Goal: Task Accomplishment & Management: Manage account settings

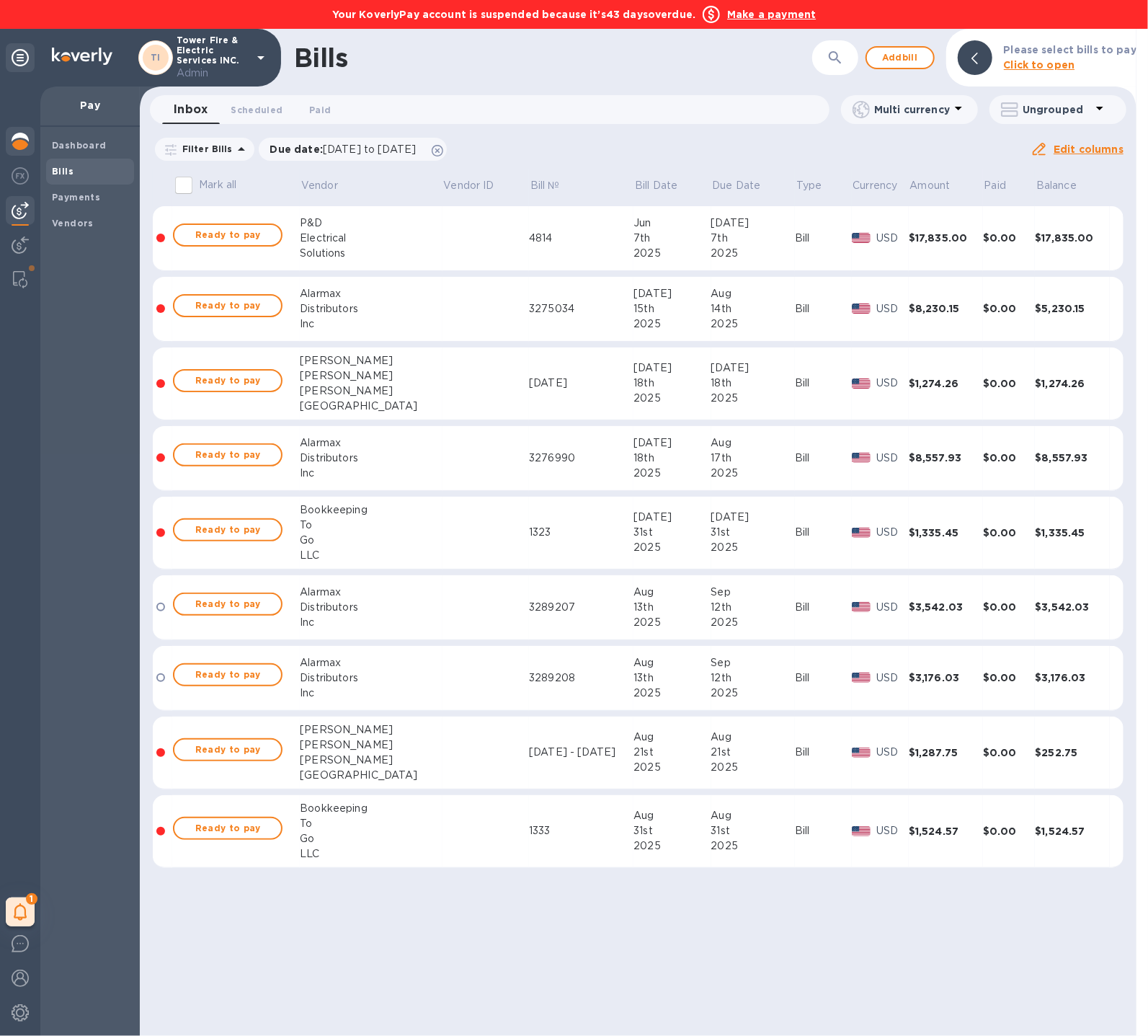
click at [20, 142] on img at bounding box center [20, 142] width 18 height 18
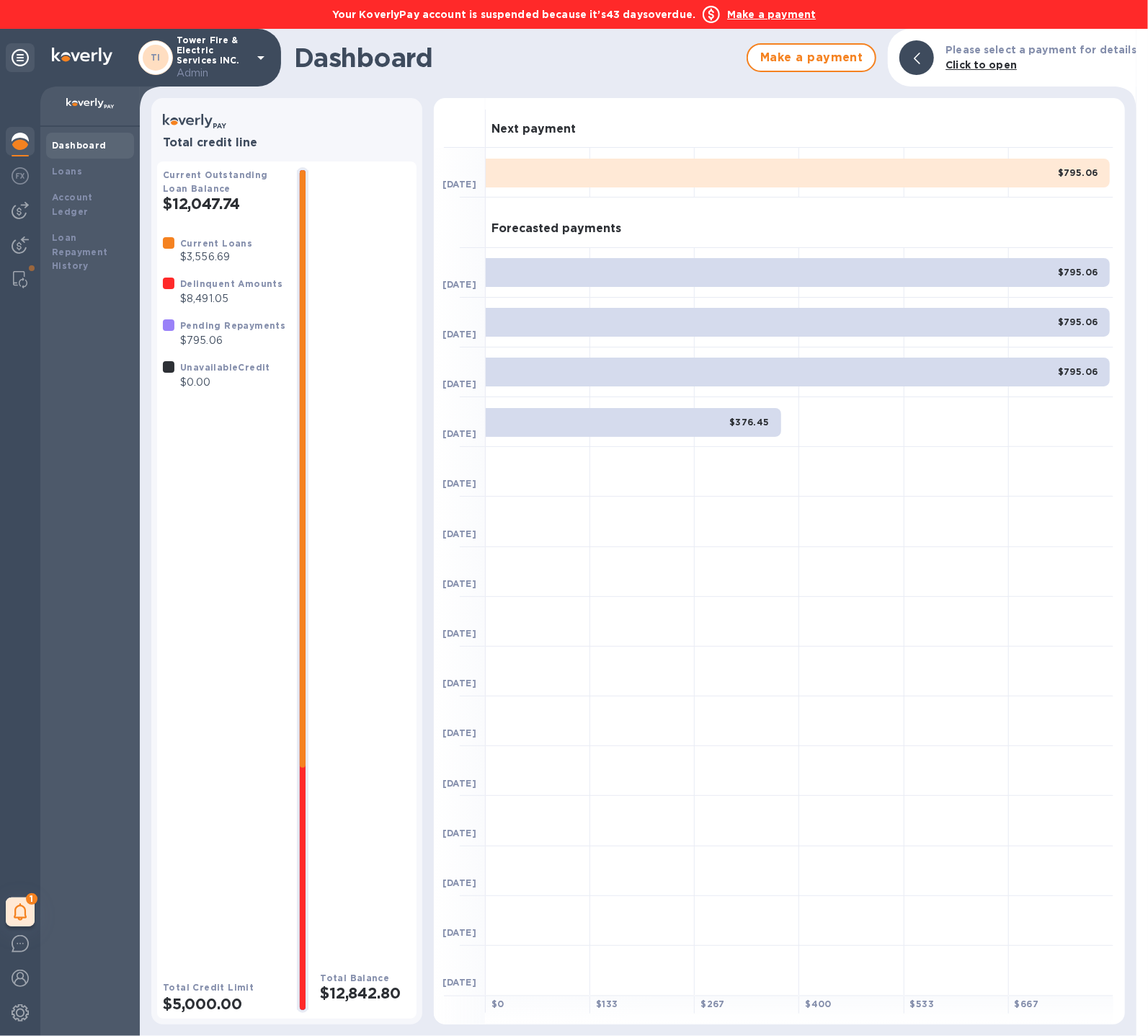
click at [213, 317] on div "Pending Repayments $795.06" at bounding box center [224, 332] width 134 height 42
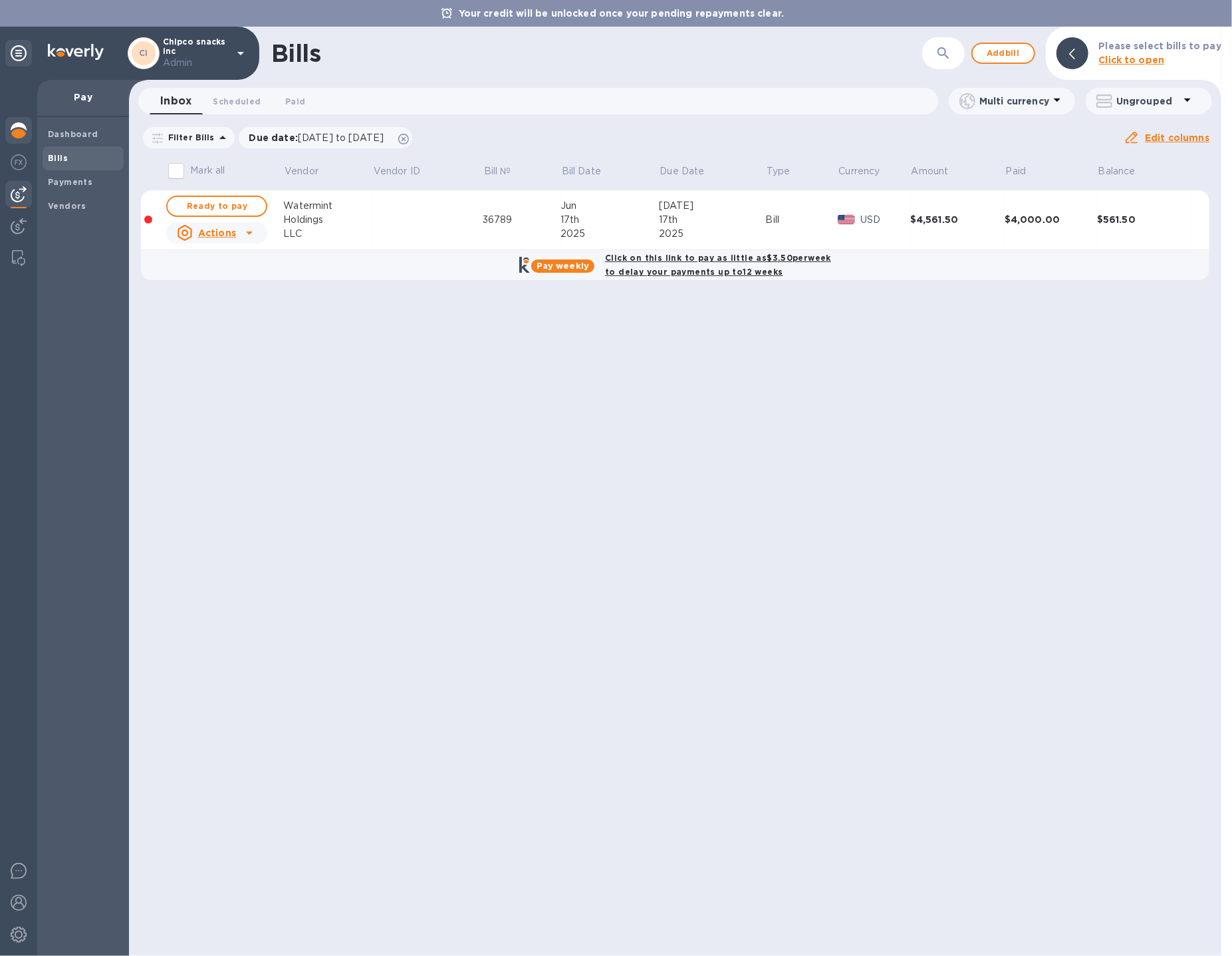
click at [27, 131] on div at bounding box center [18, 131] width 26 height 29
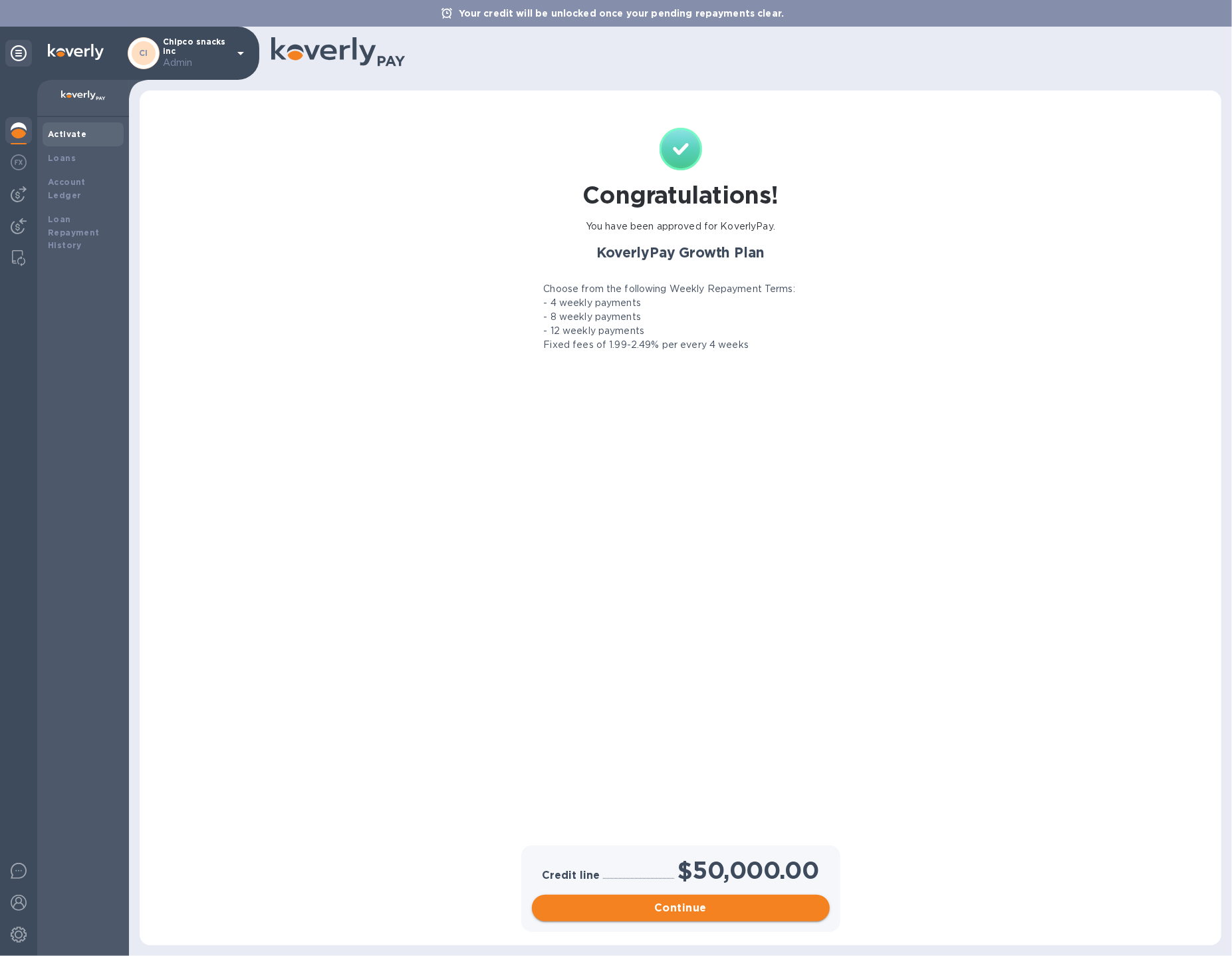
click at [767, 914] on span "Continue" at bounding box center [681, 908] width 276 height 16
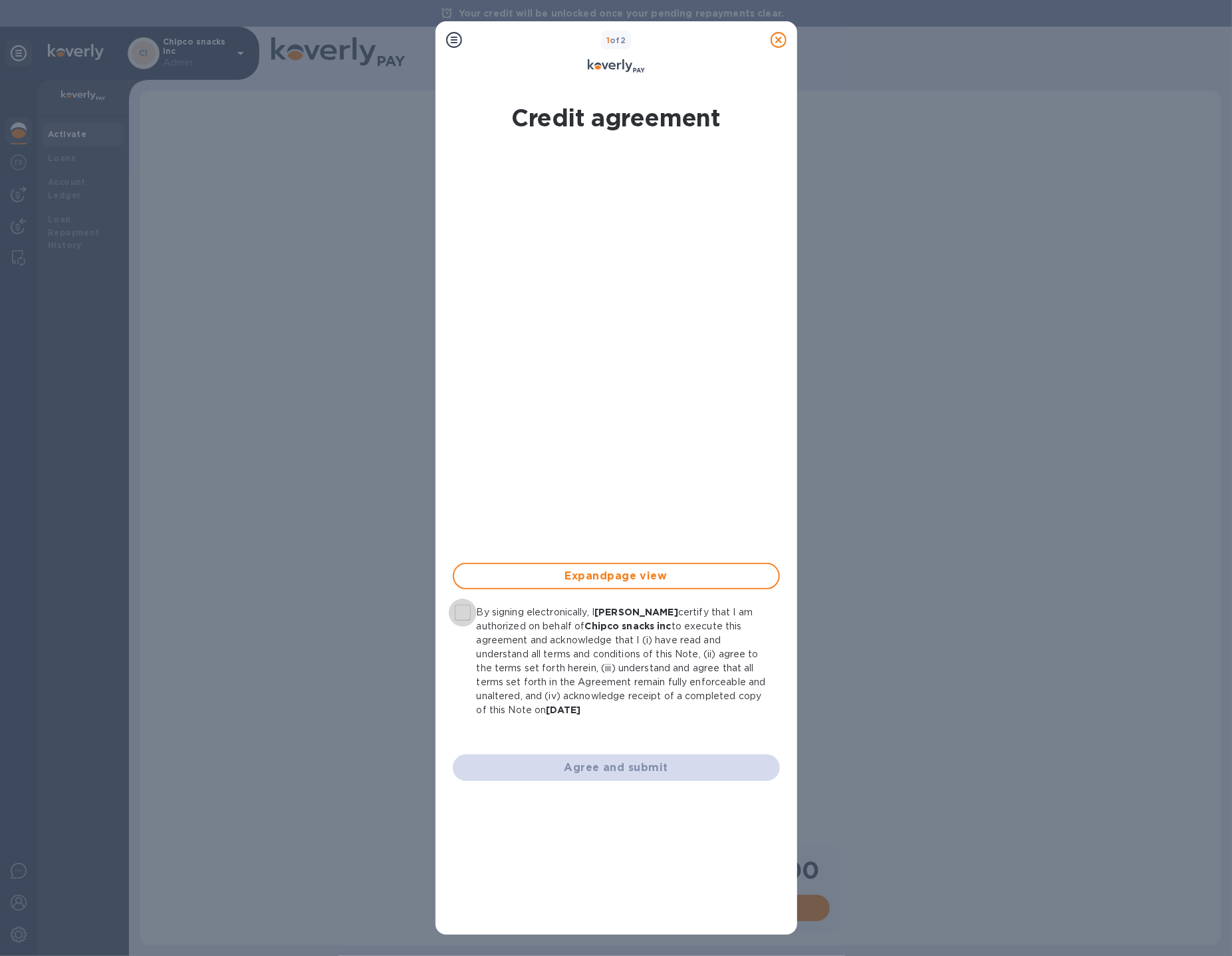
click at [458, 612] on input "By signing electronically, I joel teitelbaum certify that I am authorized on be…" at bounding box center [462, 612] width 28 height 28
click at [549, 773] on span "Agree and submit" at bounding box center [617, 768] width 306 height 16
checkbox input "false"
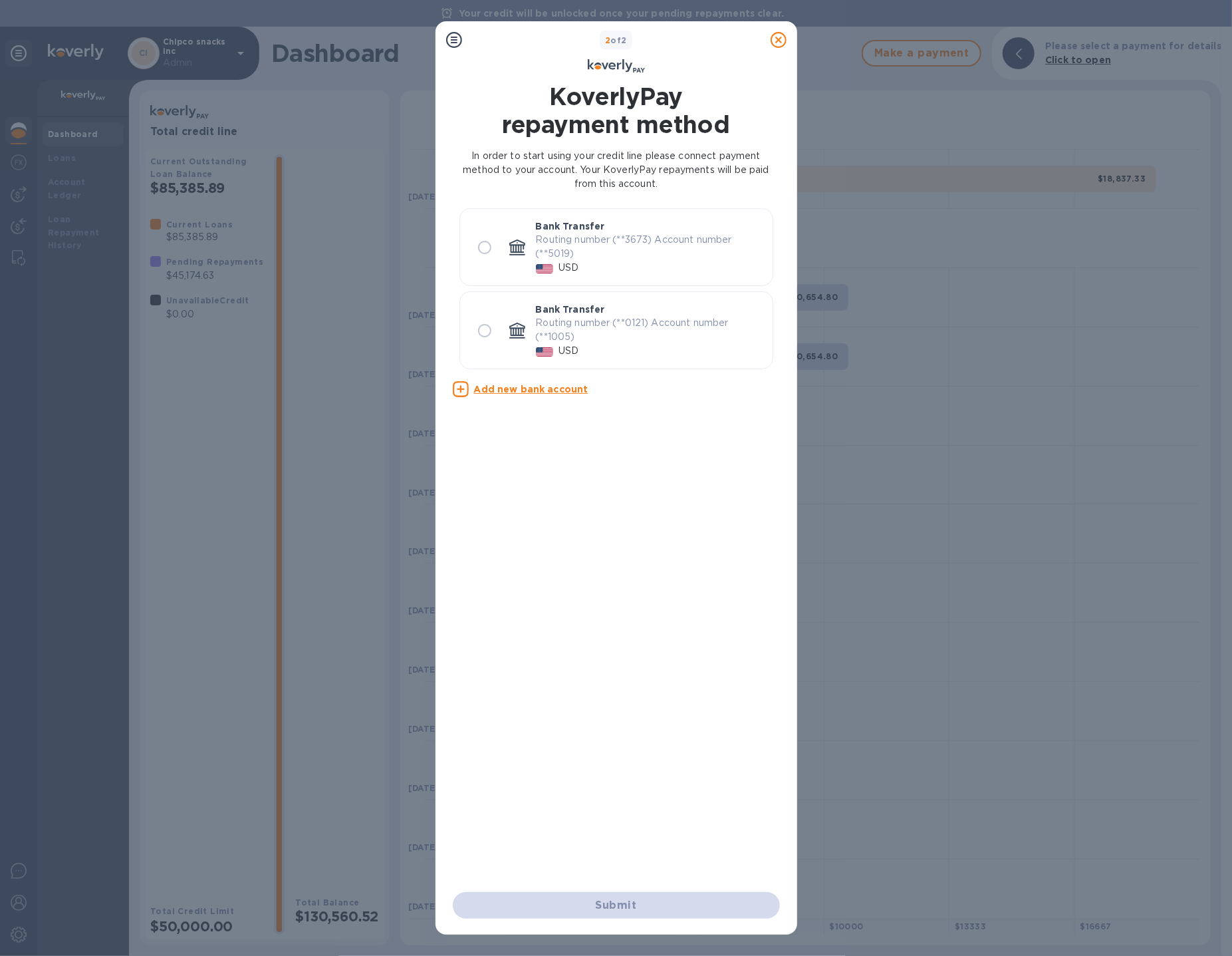
click at [780, 40] on icon at bounding box center [778, 40] width 16 height 16
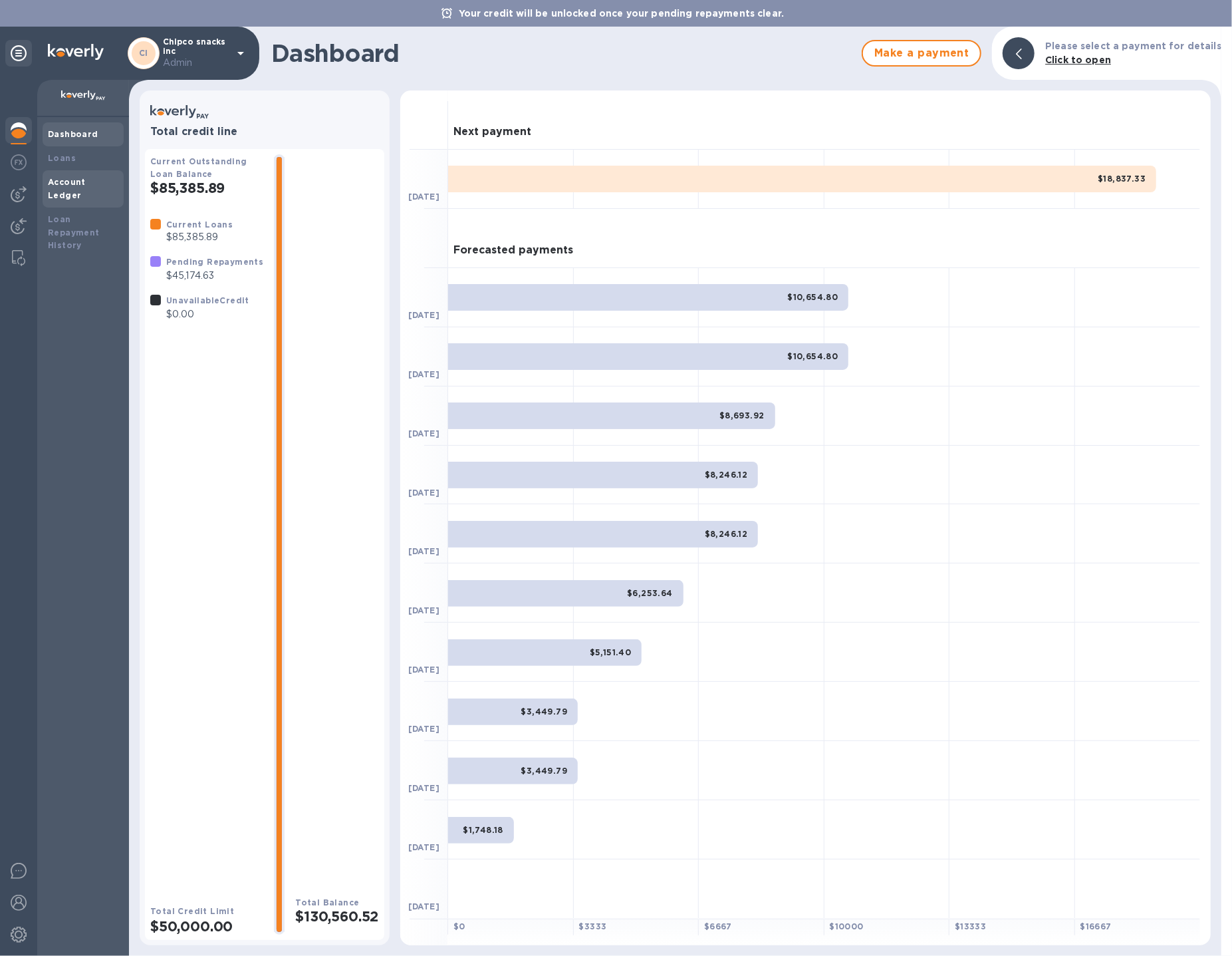
click at [86, 178] on b "Account Ledger" at bounding box center [67, 188] width 38 height 24
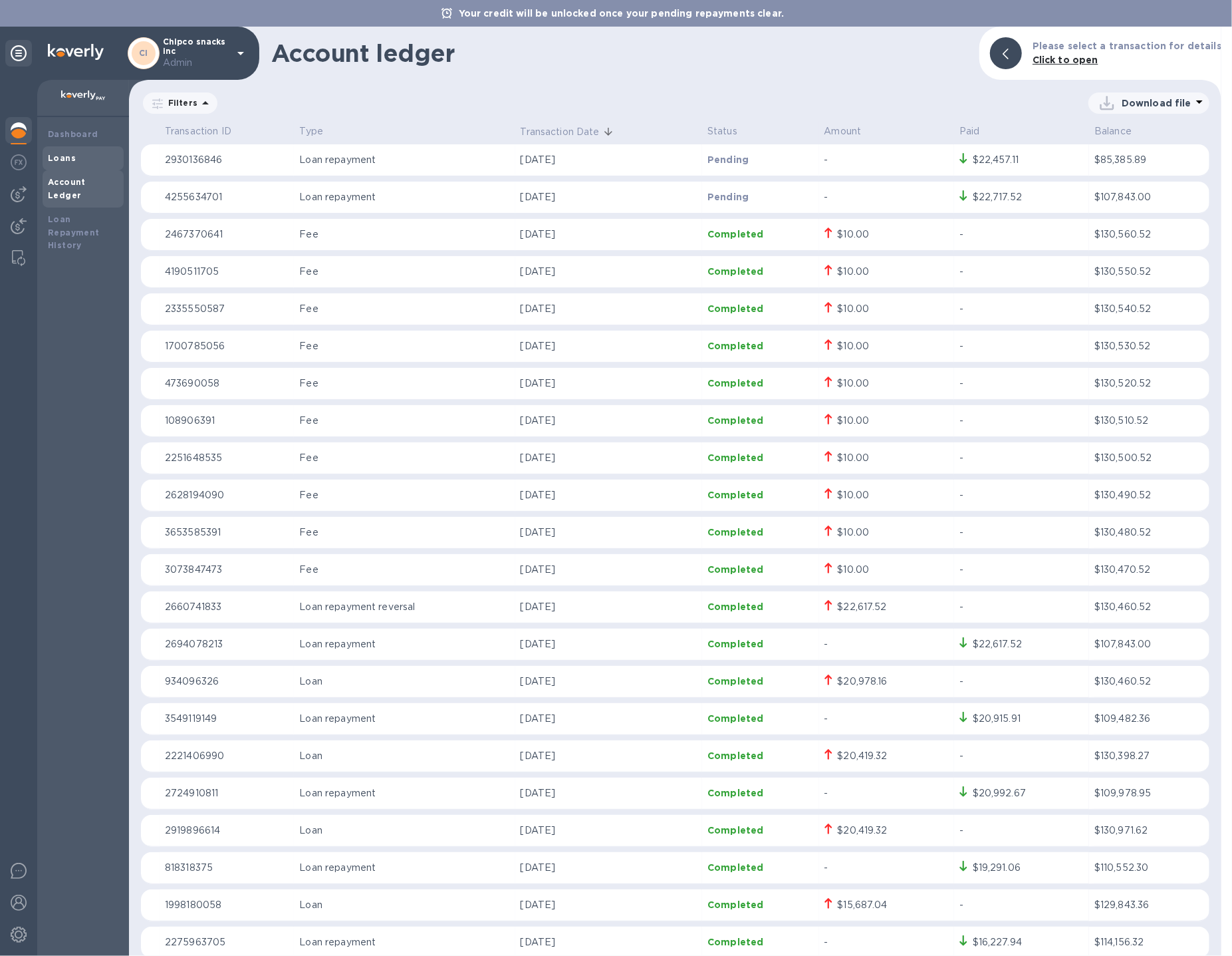
click at [81, 165] on div "Loans" at bounding box center [83, 158] width 71 height 13
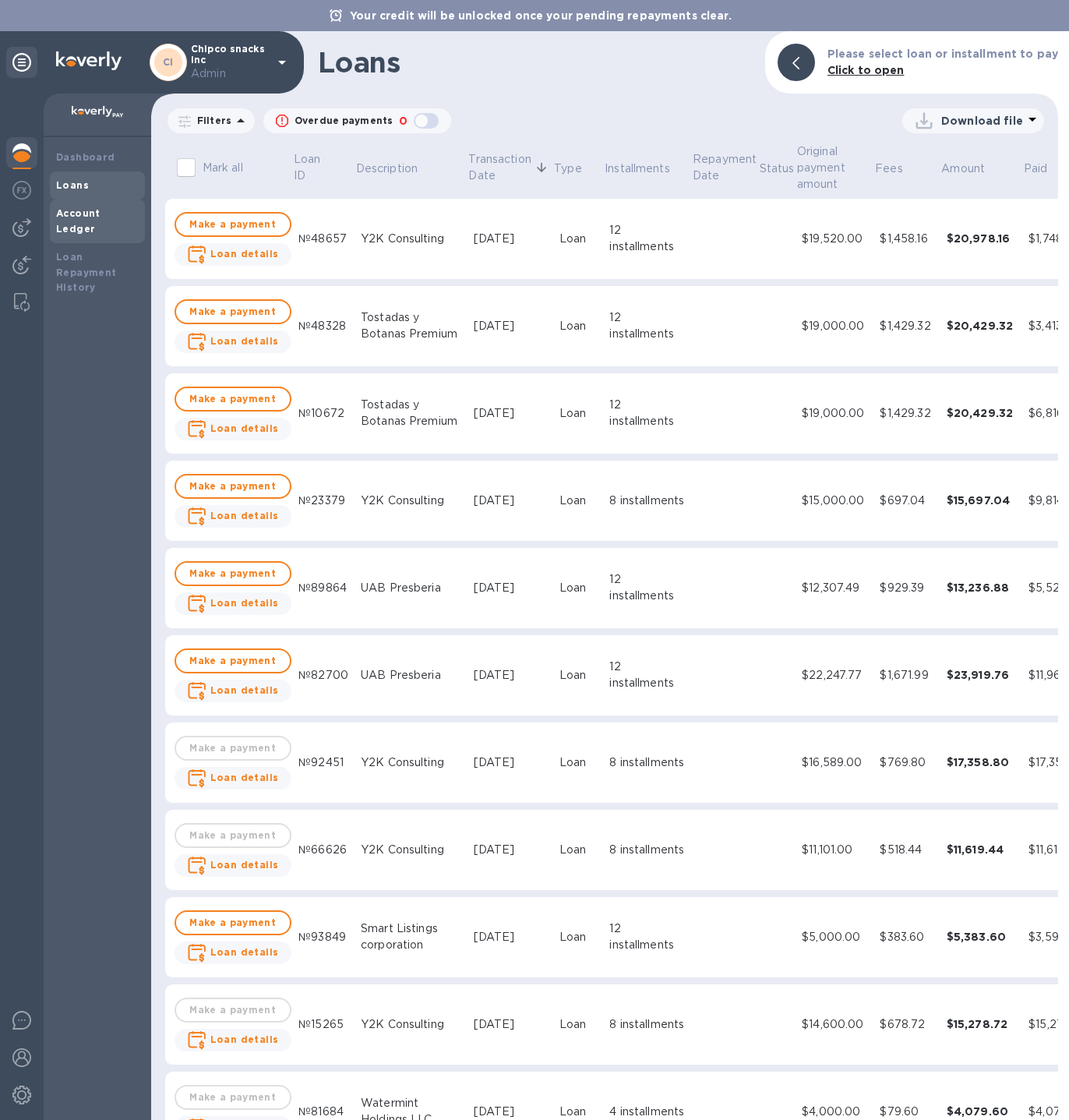
click at [66, 224] on div "Account Ledger" at bounding box center [97, 221] width 95 height 43
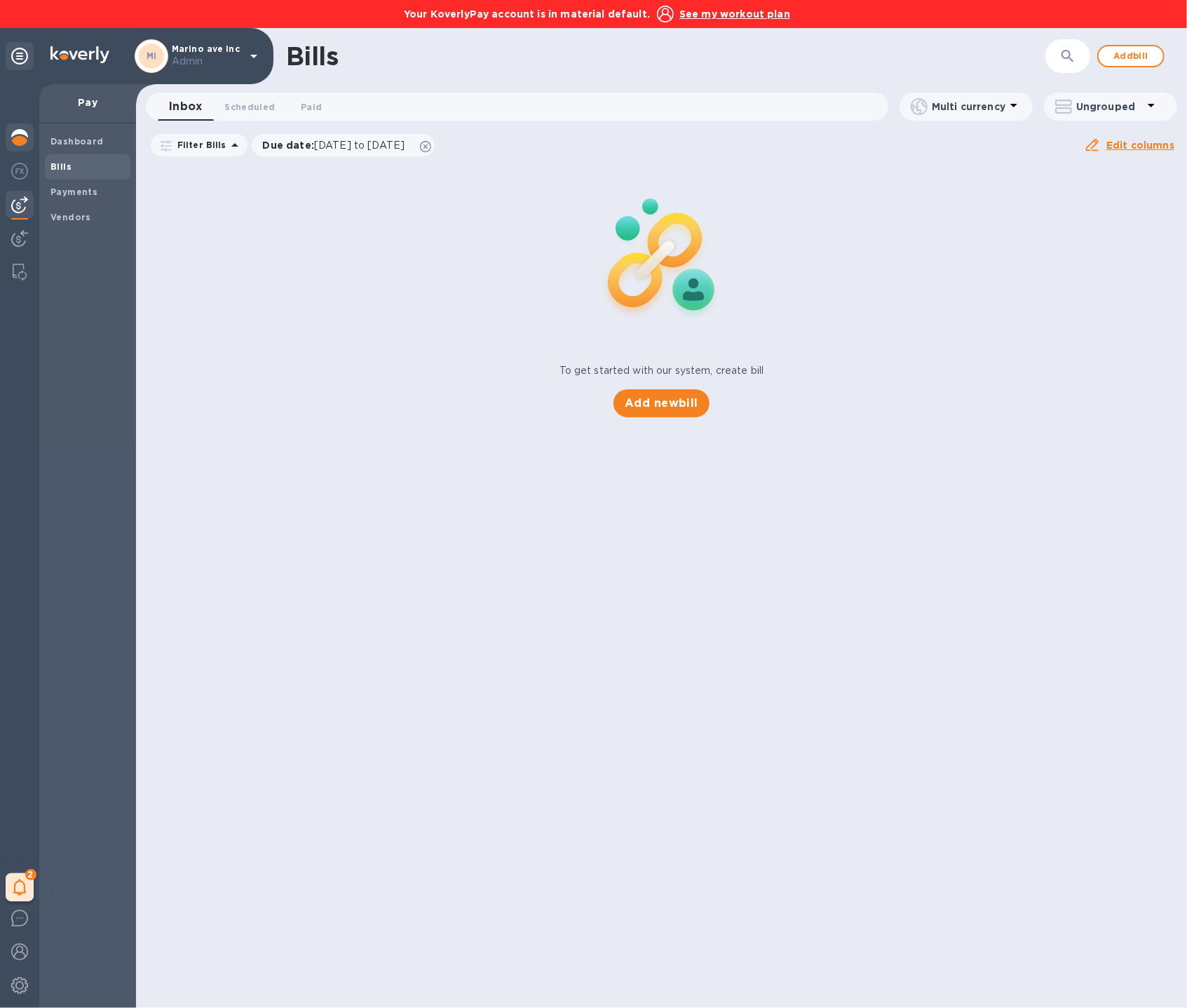
click at [18, 134] on img at bounding box center [20, 138] width 17 height 17
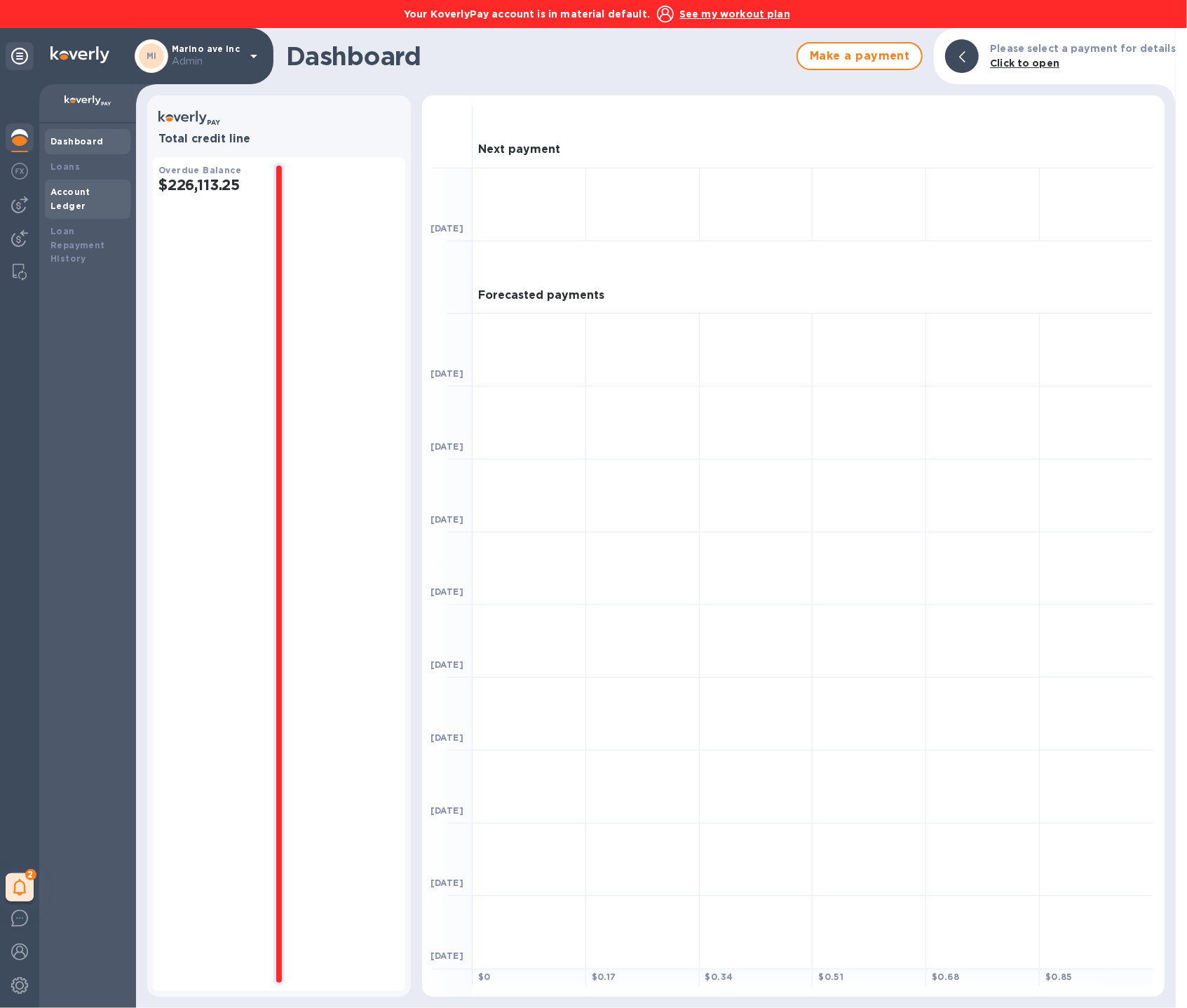
click at [90, 190] on b "Account Ledger" at bounding box center [70, 198] width 40 height 25
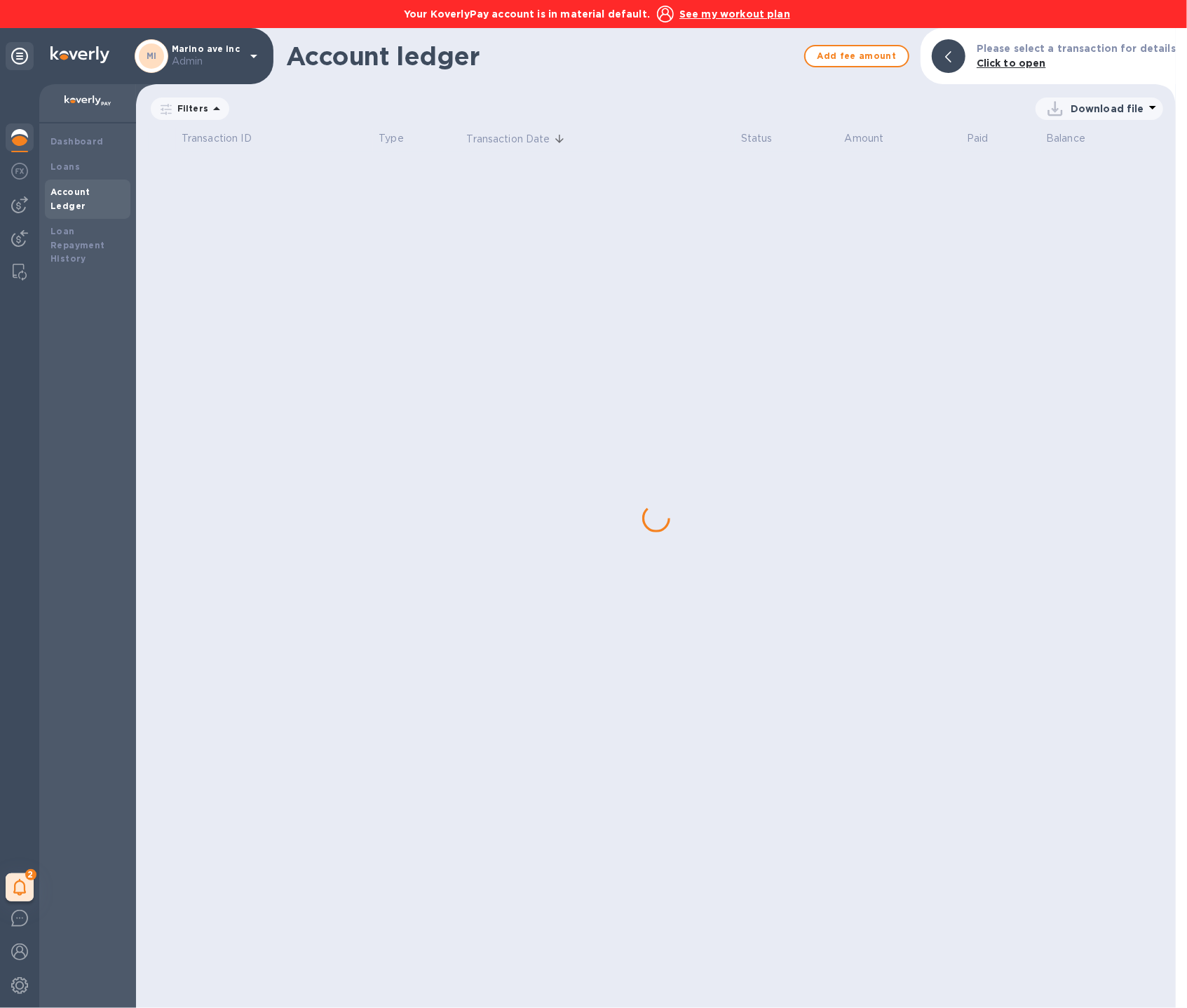
click at [90, 190] on b "Account Ledger" at bounding box center [70, 198] width 40 height 25
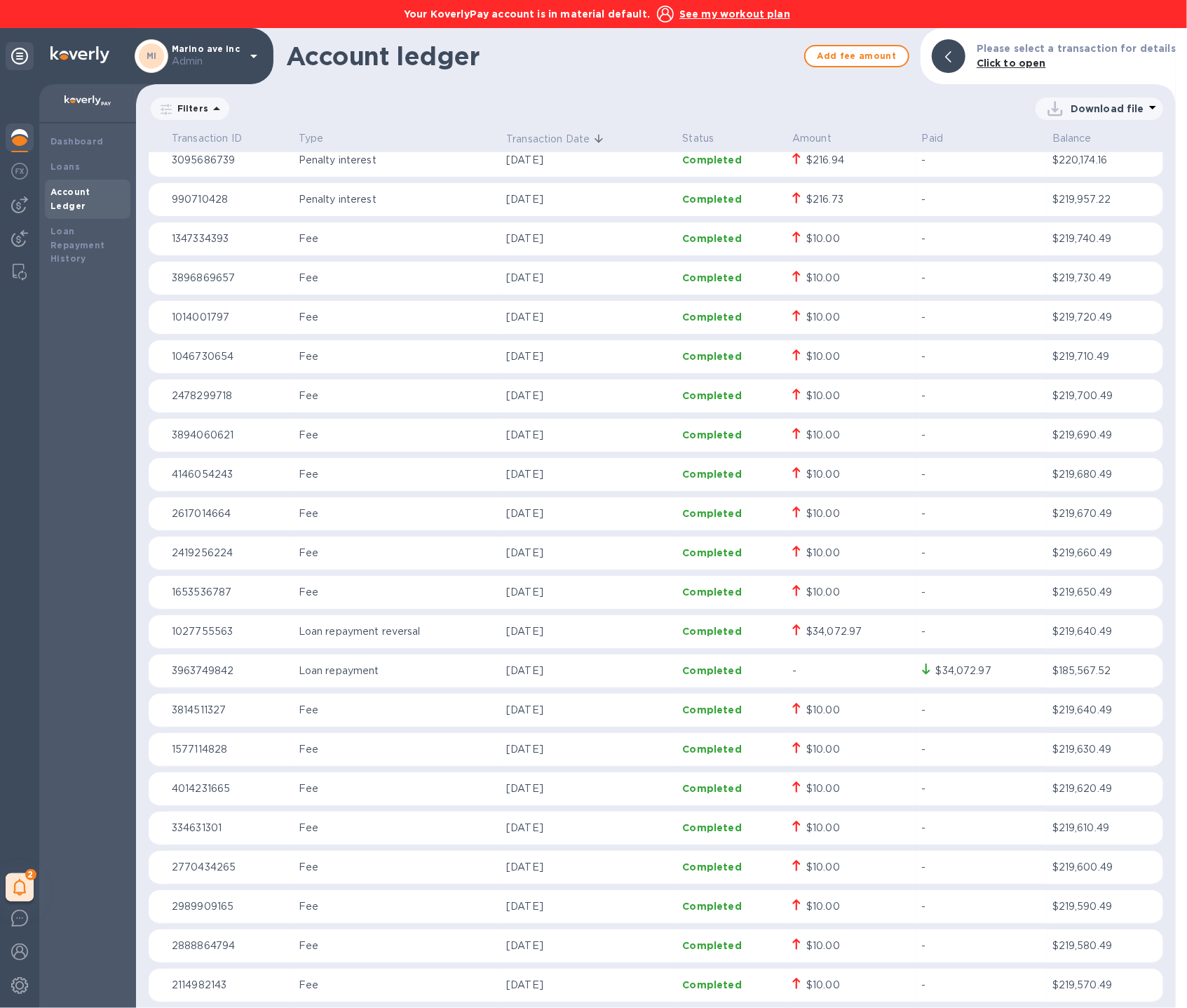
scroll to position [1073, 0]
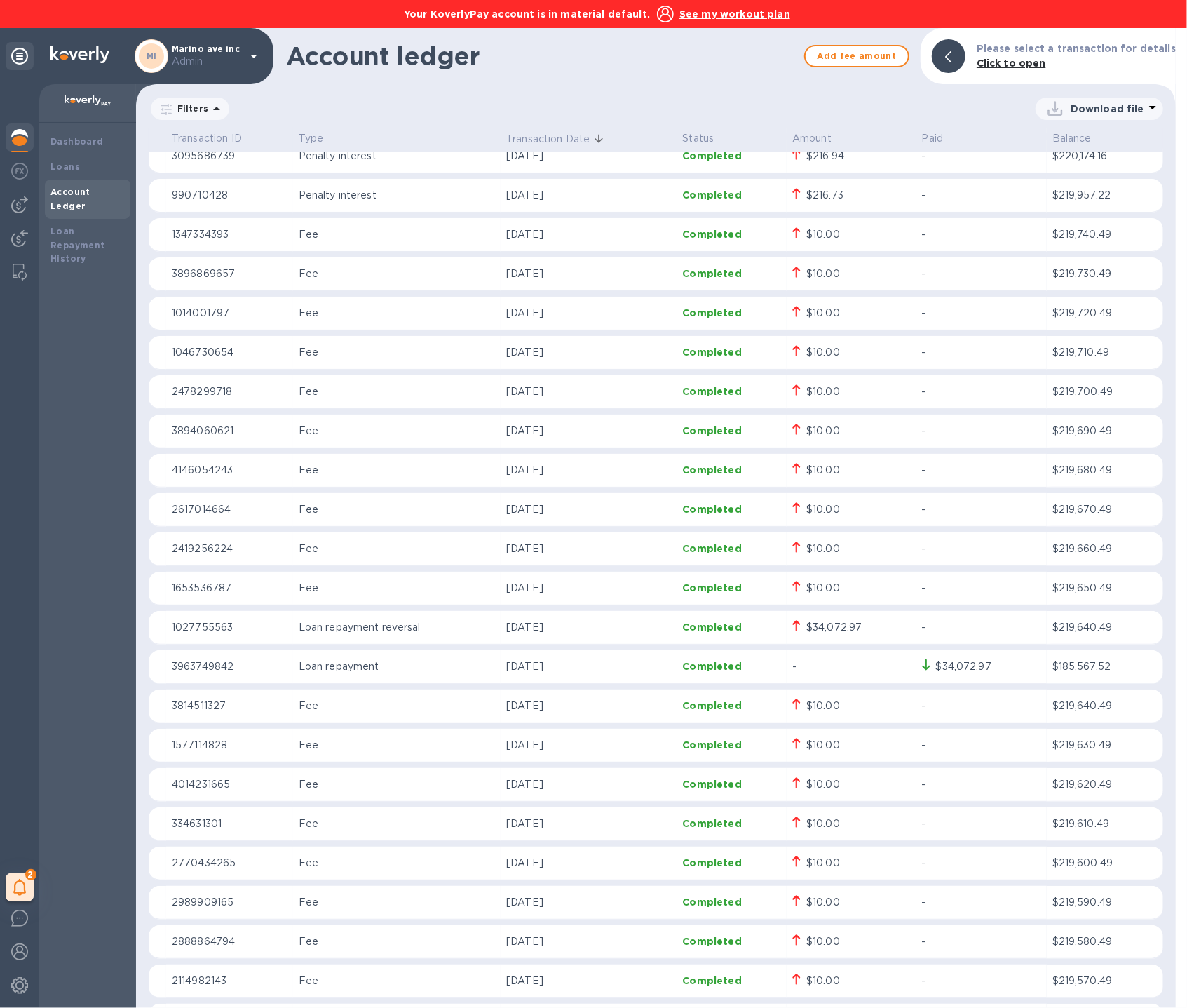
click at [30, 135] on div at bounding box center [19, 139] width 28 height 31
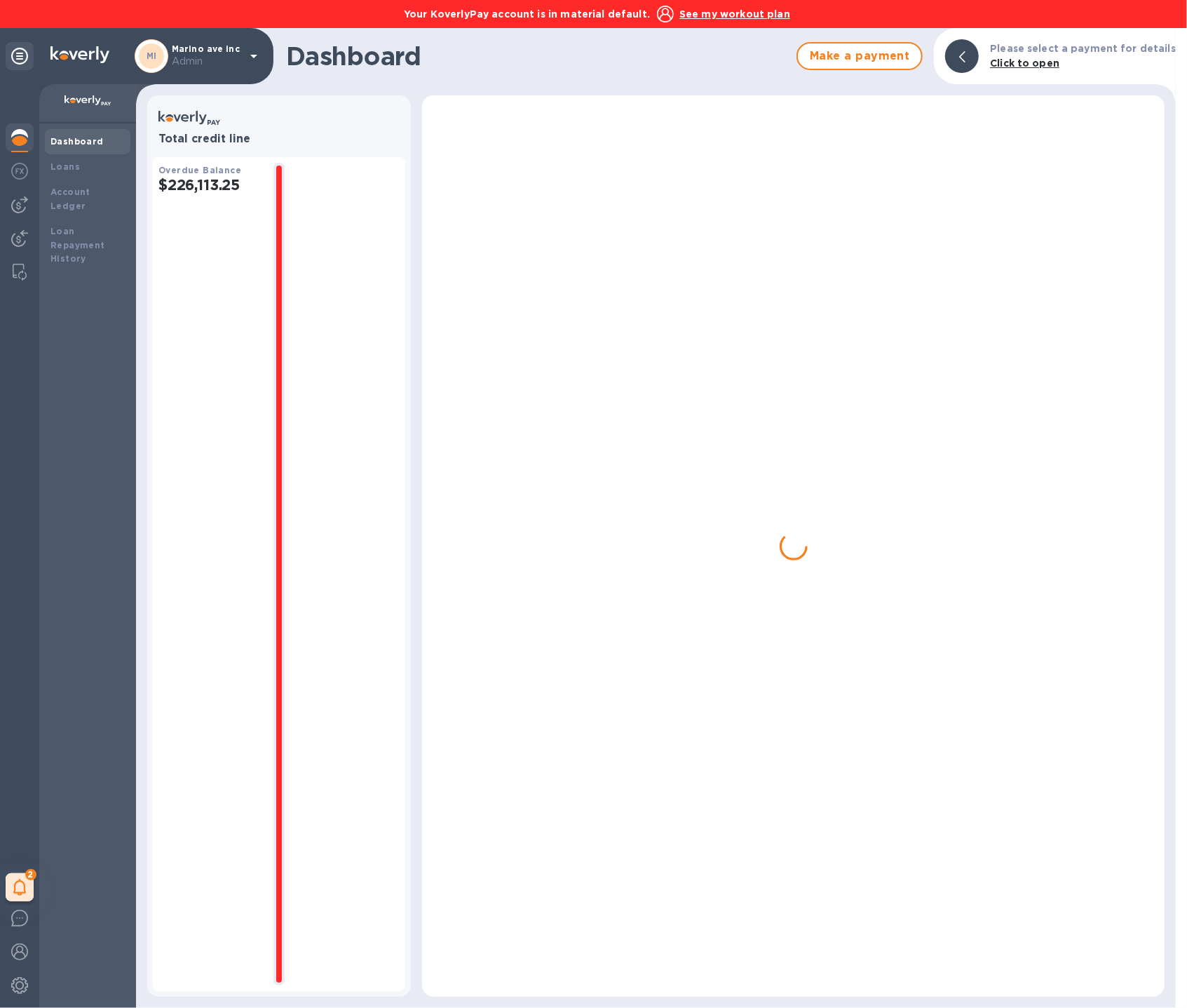
click at [75, 143] on b "Dashboard" at bounding box center [77, 141] width 53 height 11
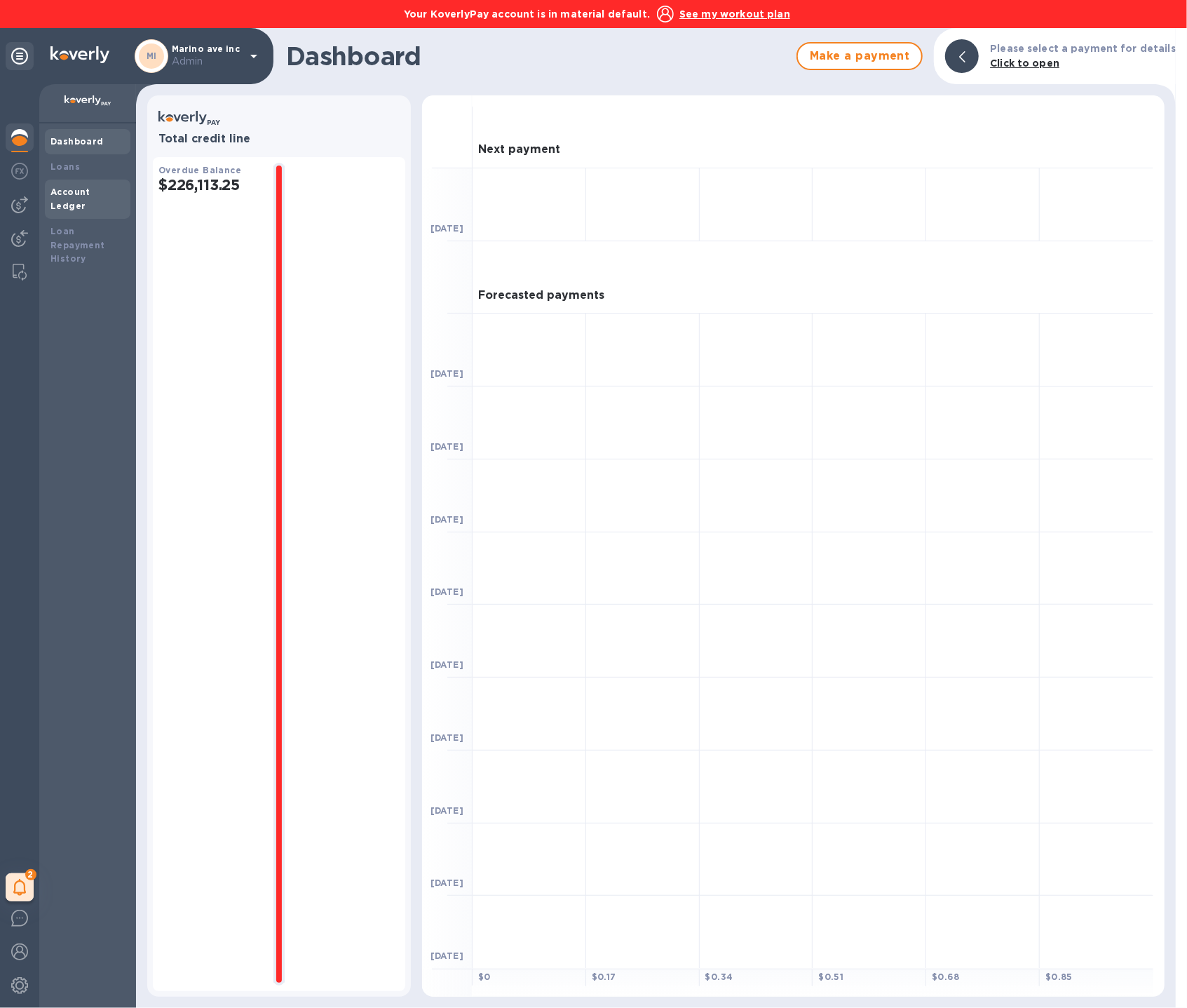
click at [90, 193] on b "Account Ledger" at bounding box center [70, 198] width 40 height 25
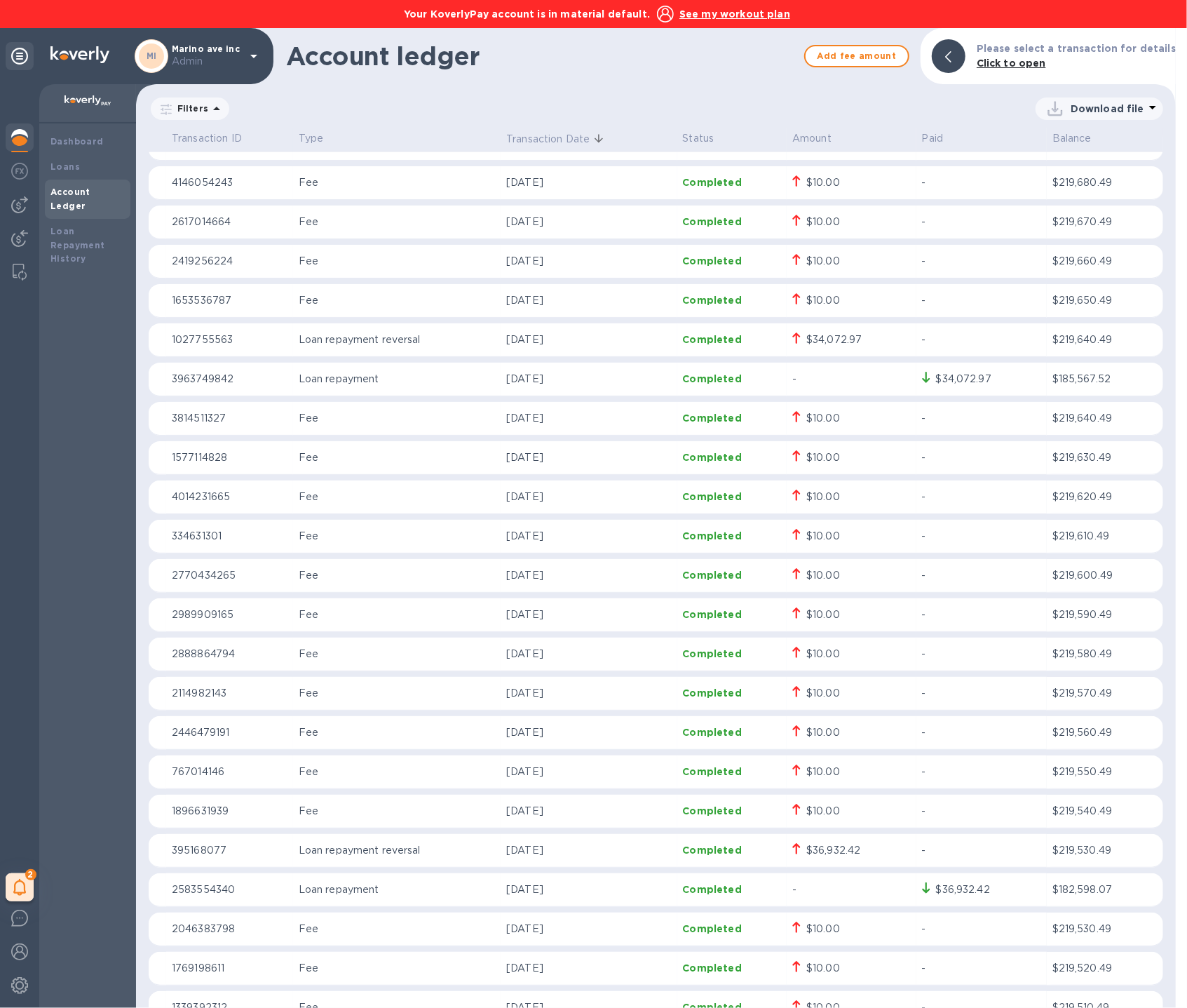
scroll to position [1366, 0]
